Goal: Find contact information: Find contact information

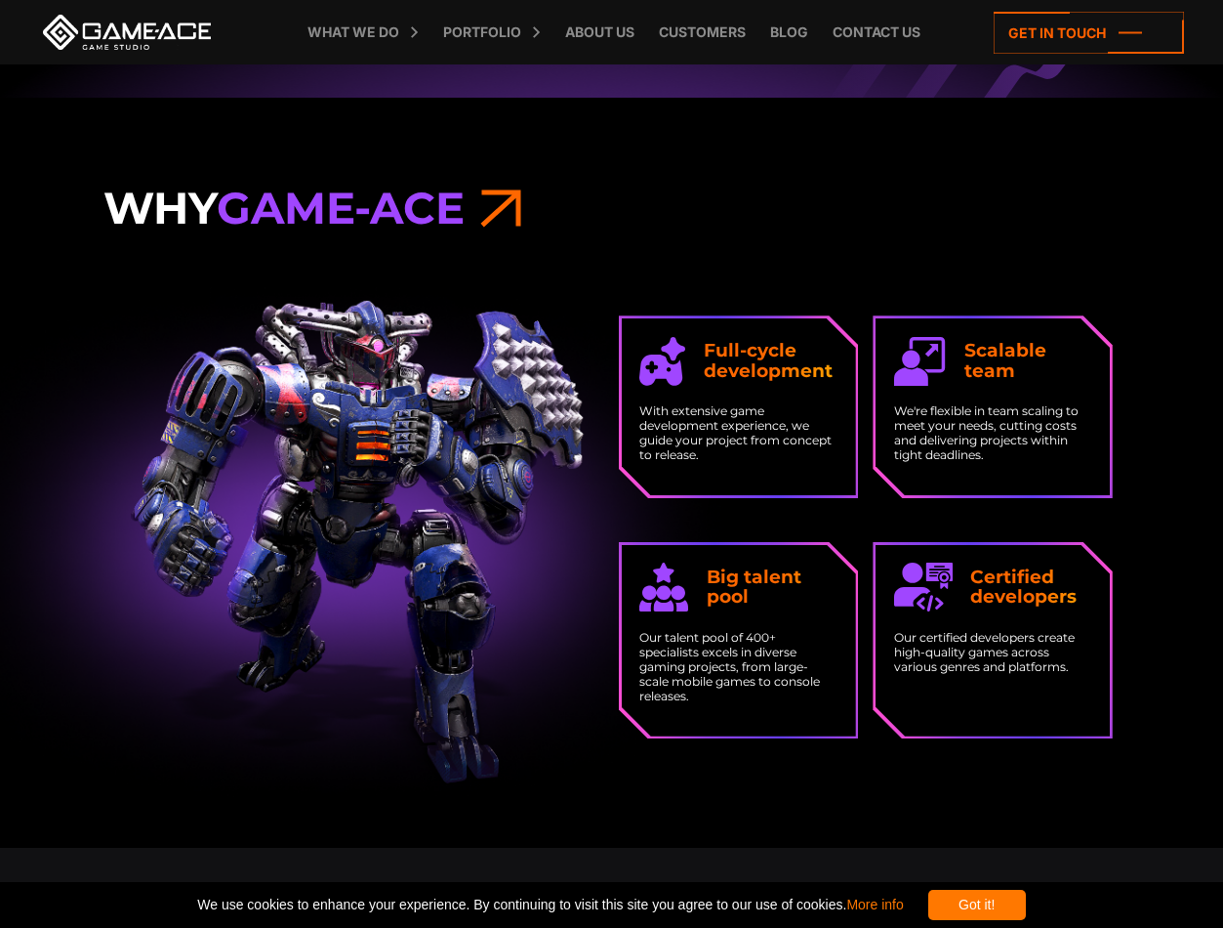
scroll to position [3292, 0]
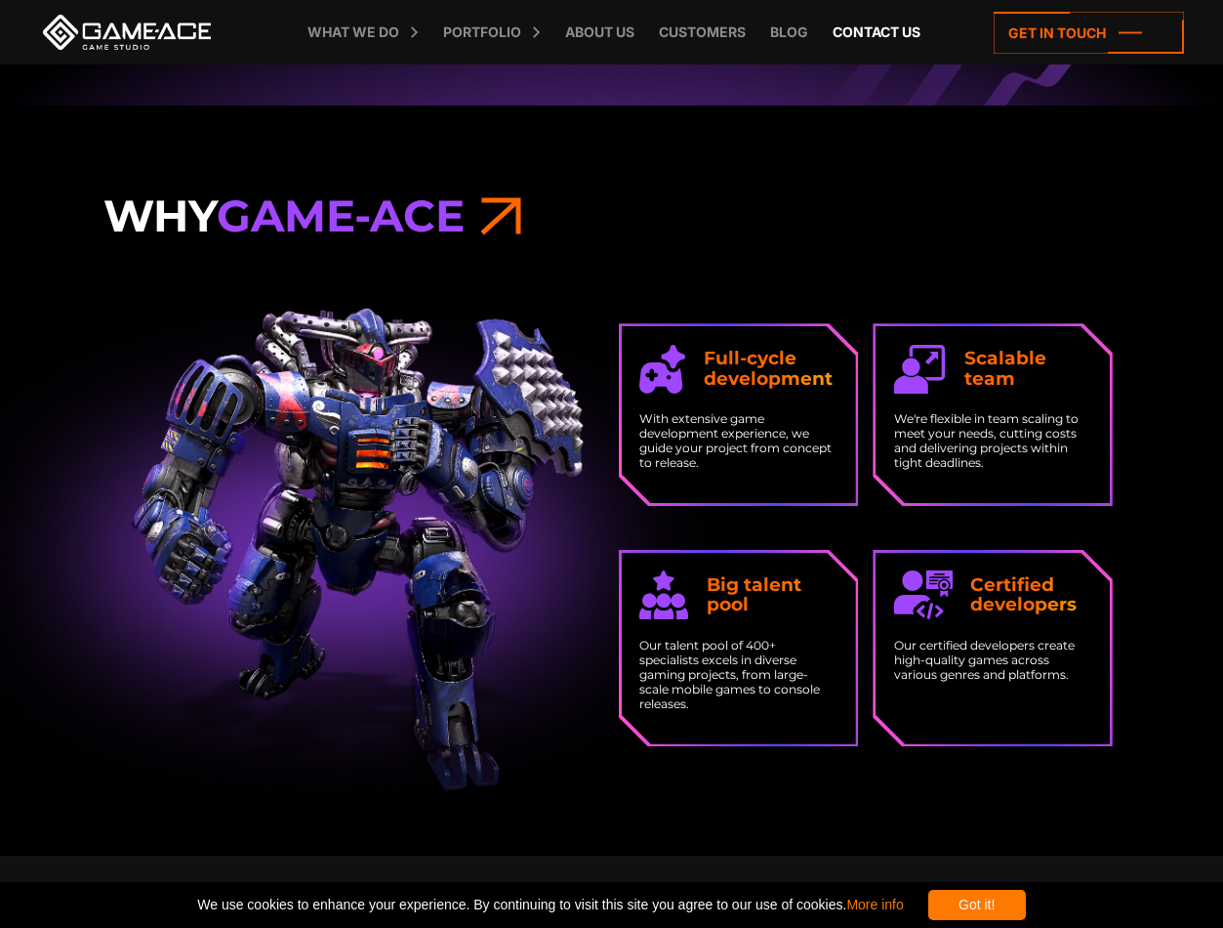
click at [868, 24] on link "Contact us" at bounding box center [876, 32] width 107 height 64
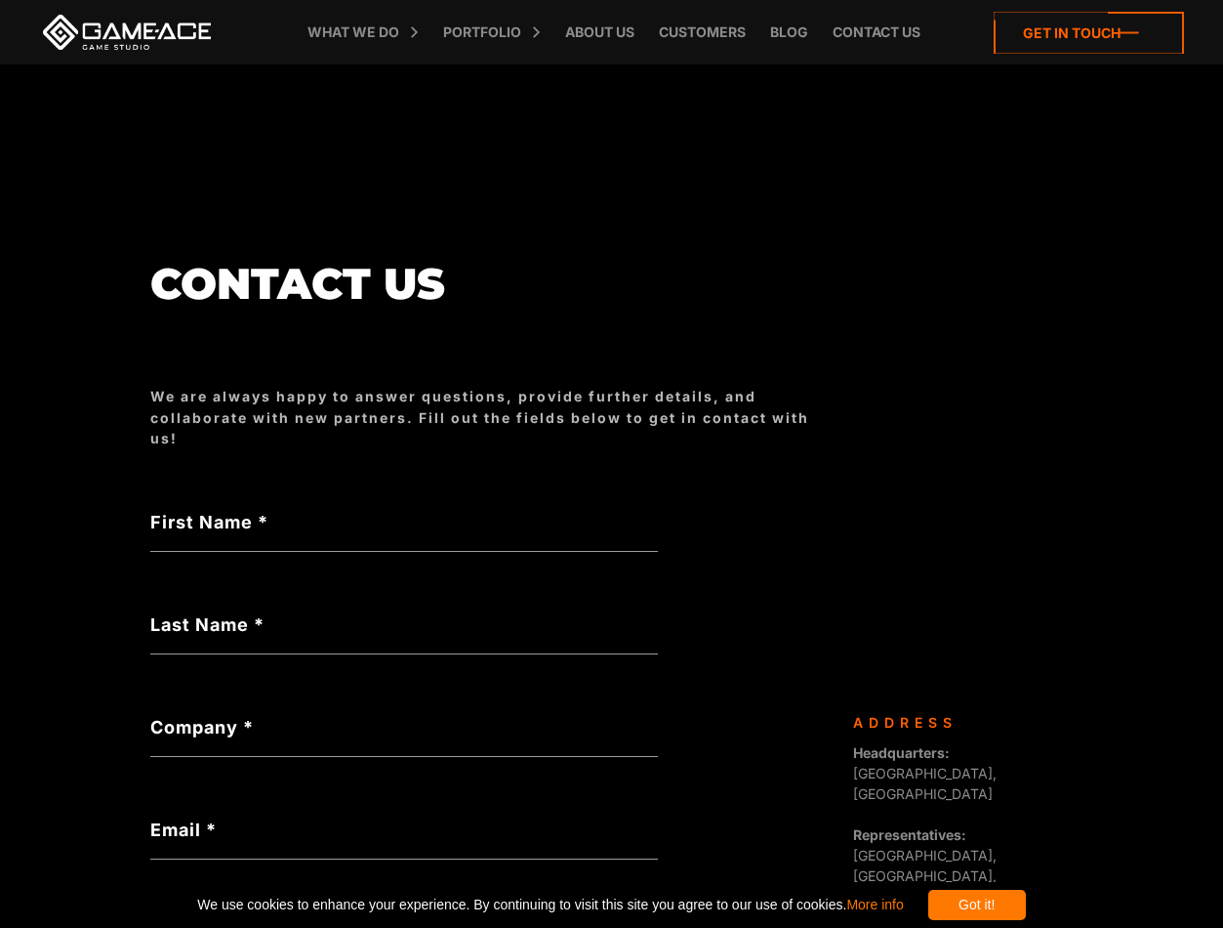
click at [1096, 29] on icon at bounding box center [1089, 33] width 190 height 42
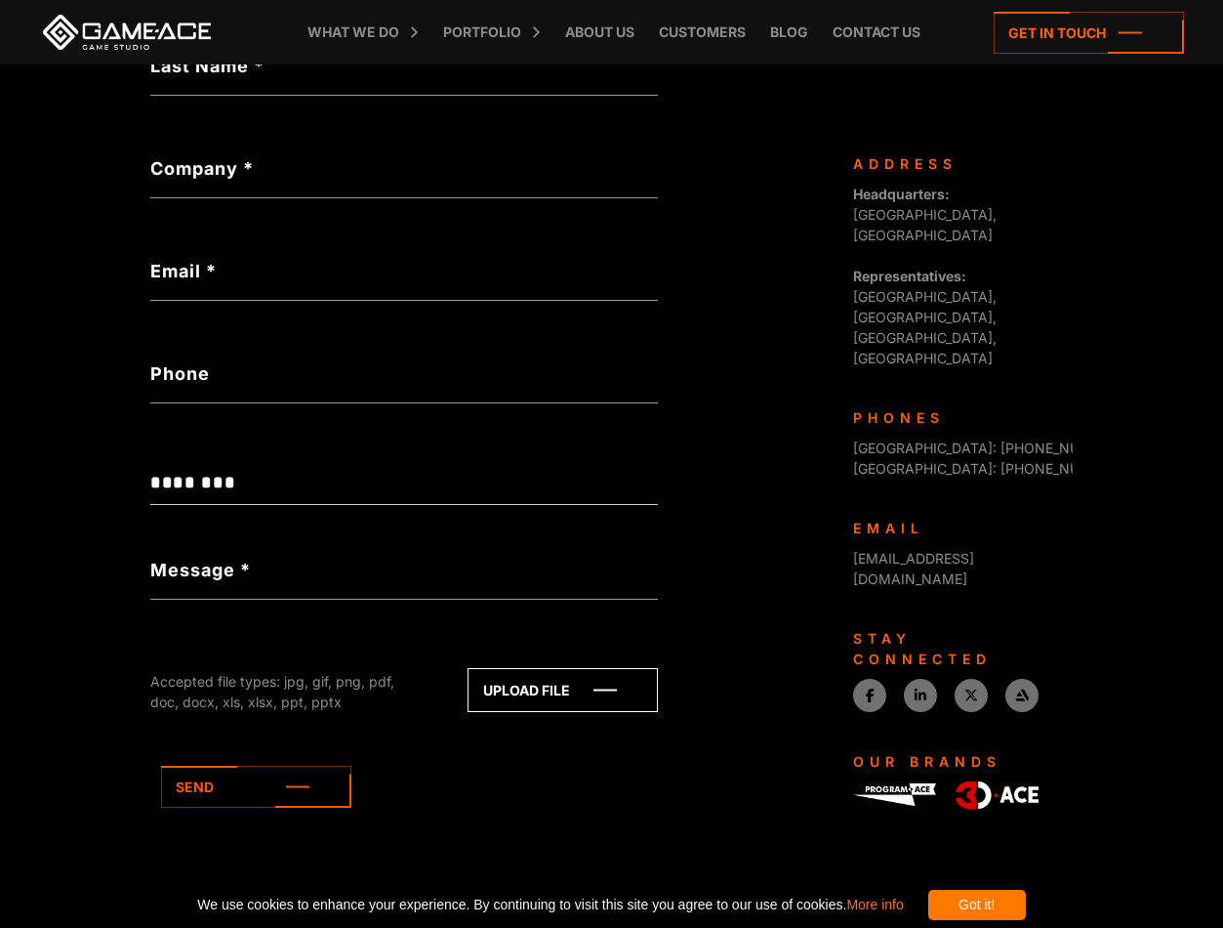
scroll to position [565, 0]
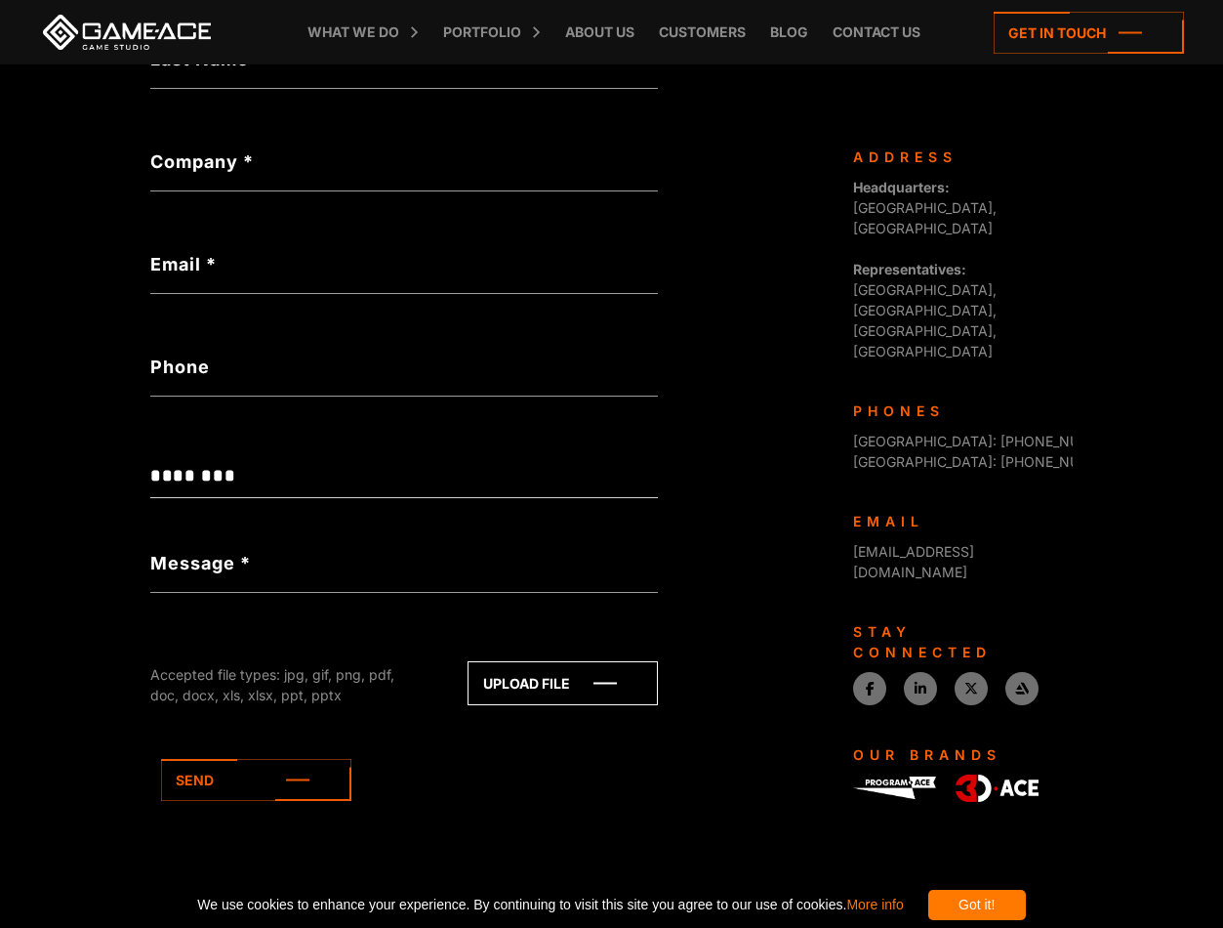
click at [120, 20] on link at bounding box center [127, 32] width 176 height 35
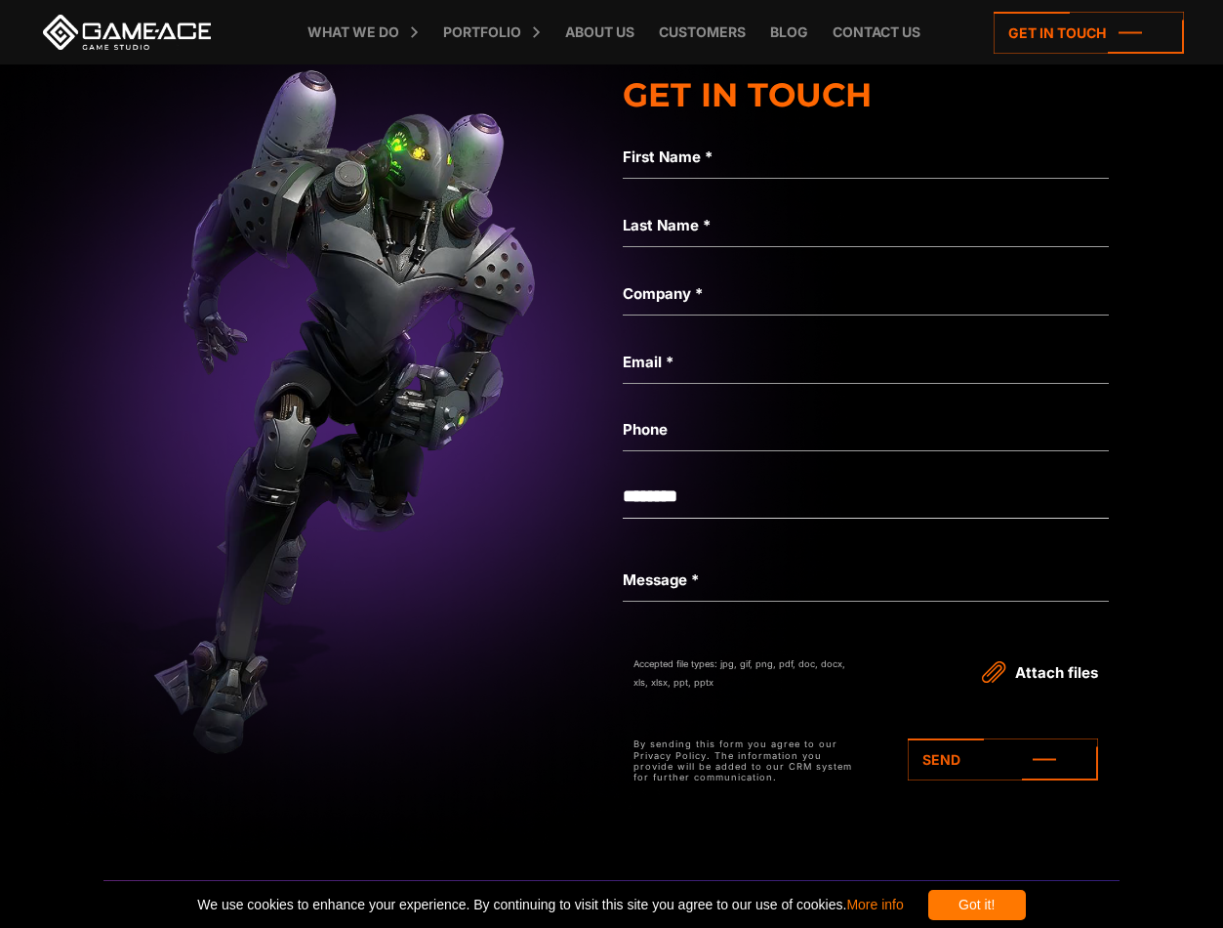
scroll to position [8942, 0]
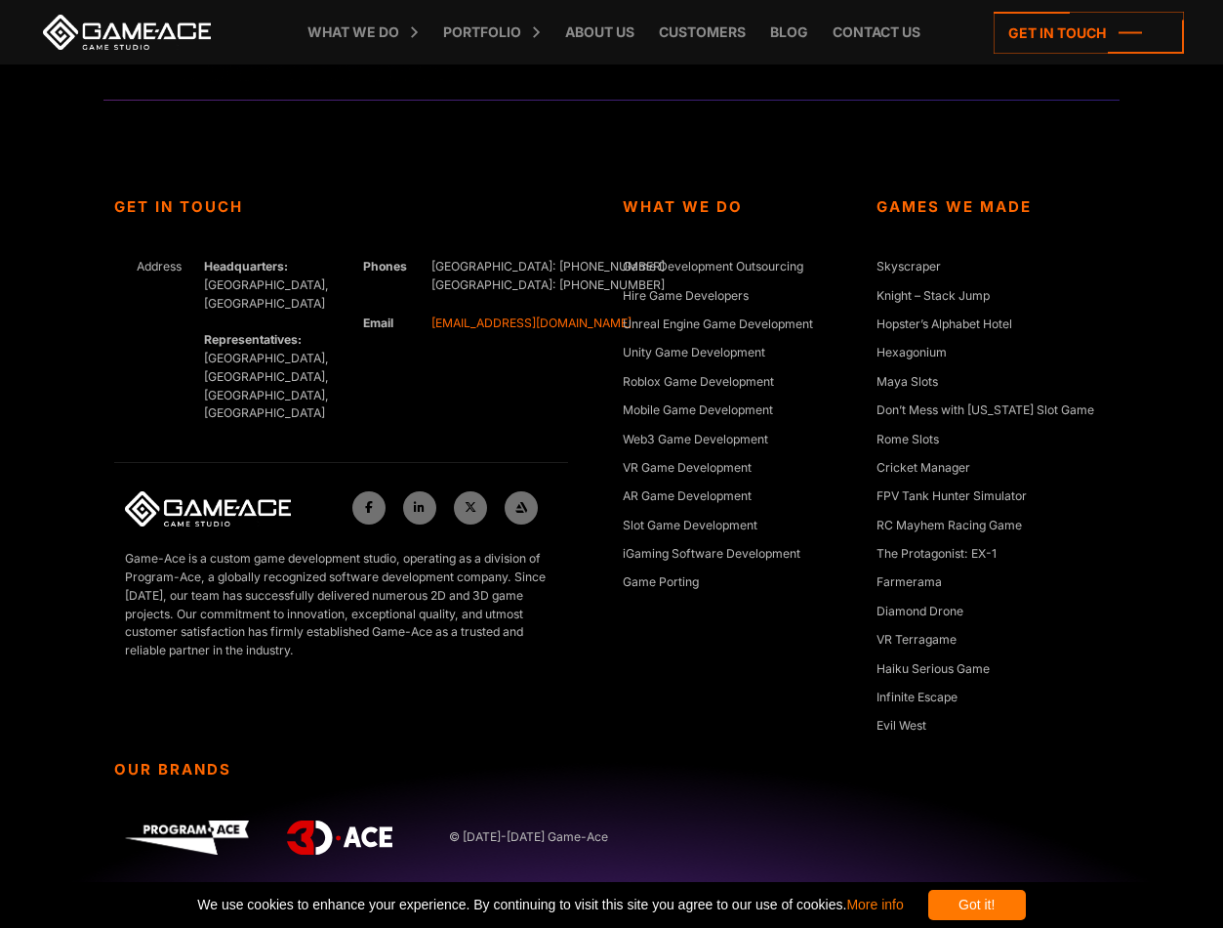
click at [537, 322] on link "[EMAIL_ADDRESS][DOMAIN_NAME]" at bounding box center [532, 322] width 200 height 15
click at [208, 550] on p "Game-Ace is a custom game development studio, operating as a division of Progra…" at bounding box center [341, 605] width 432 height 110
drag, startPoint x: 190, startPoint y: 506, endPoint x: 122, endPoint y: 503, distance: 68.4
click at [122, 550] on div "Game-Ace is a custom game development studio, operating as a division of Progra…" at bounding box center [341, 612] width 454 height 125
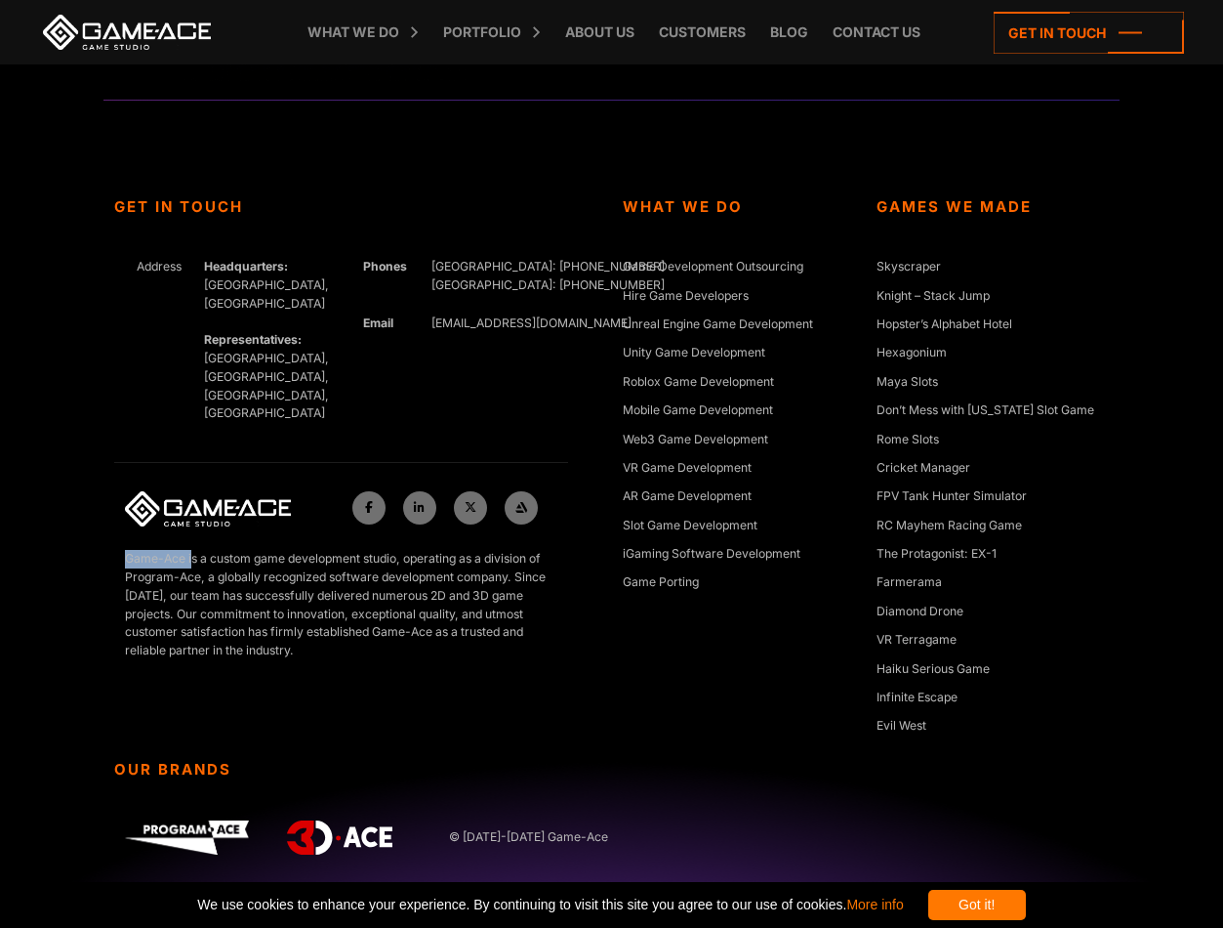
copy p "Game-Ace i"
drag, startPoint x: 424, startPoint y: 321, endPoint x: 577, endPoint y: 332, distance: 153.7
click at [577, 332] on div "Get In Touch Address Headquarters: Nicosia, Cyprus Representatives: Germany, Uk…" at bounding box center [358, 478] width 509 height 561
copy link "[EMAIL_ADDRESS][DOMAIN_NAME]"
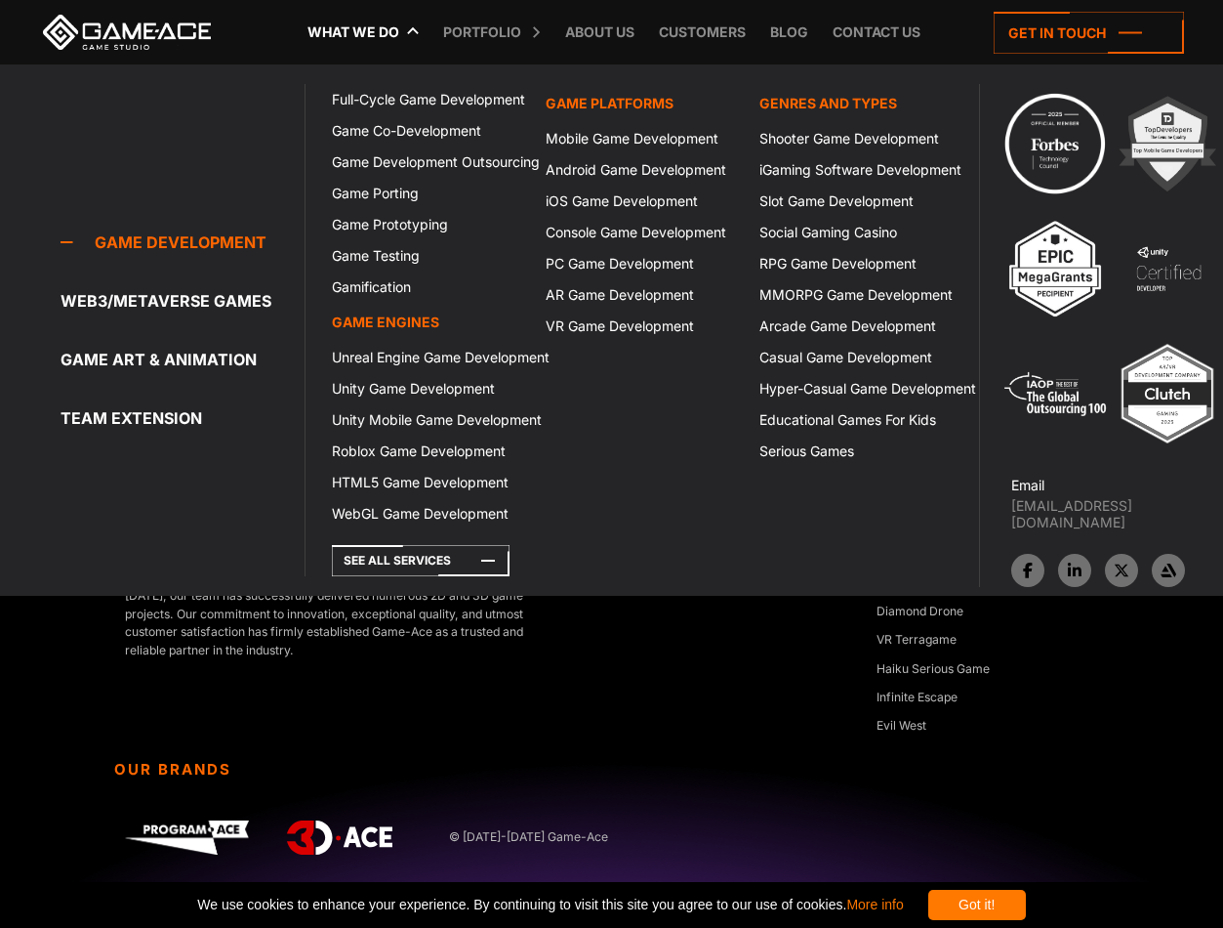
scroll to position [8932, 0]
